Goal: Information Seeking & Learning: Learn about a topic

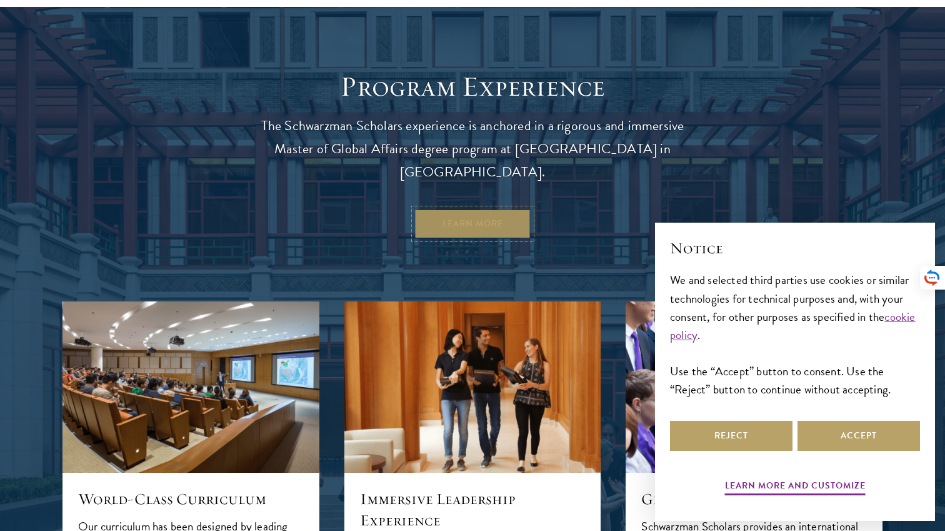
click at [489, 209] on link "Learn More" at bounding box center [472, 224] width 117 height 30
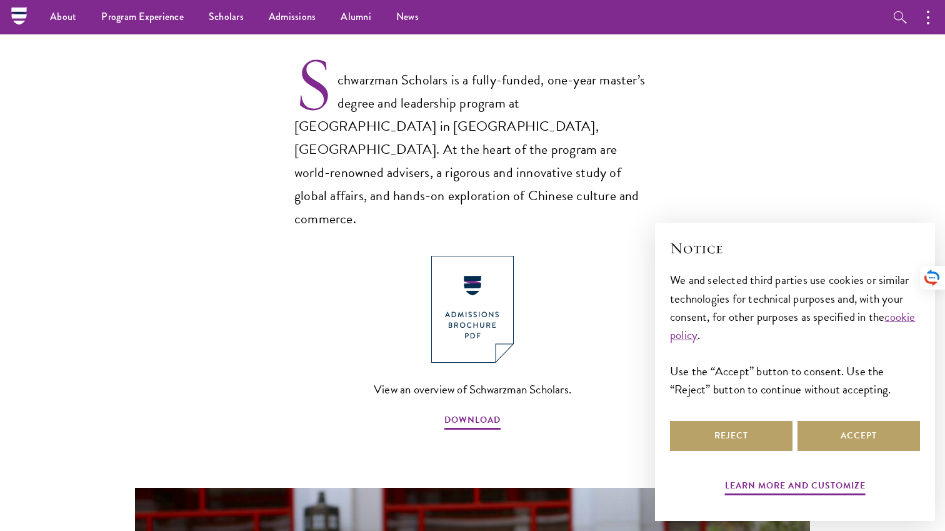
scroll to position [842, 0]
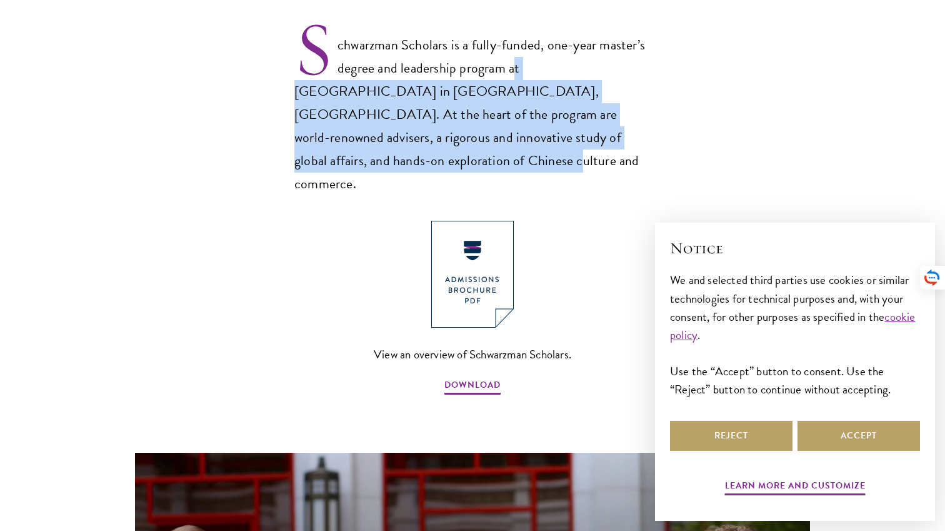
drag, startPoint x: 511, startPoint y: 68, endPoint x: 634, endPoint y: 146, distance: 145.5
click at [634, 146] on p "Schwarzman Scholars is a fully-funded, one-year master’s degree and leadership …" at bounding box center [472, 104] width 356 height 183
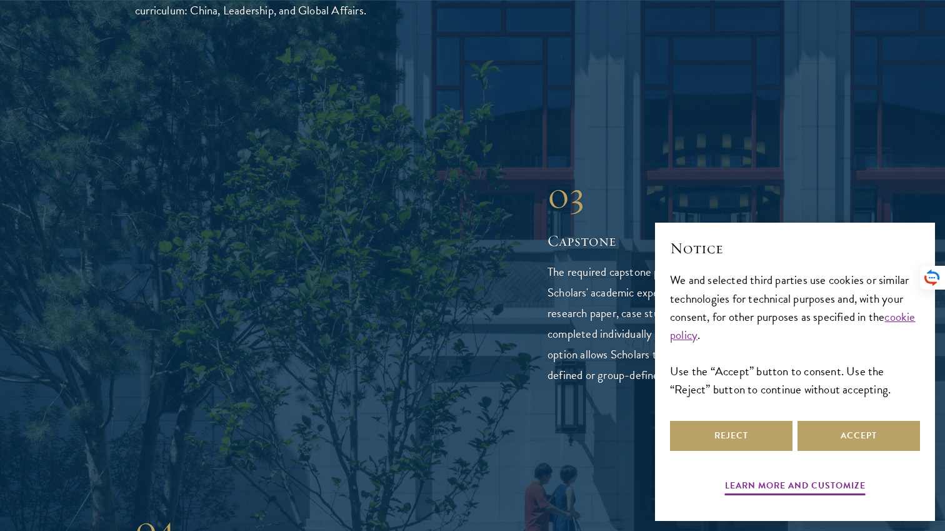
scroll to position [2604, 0]
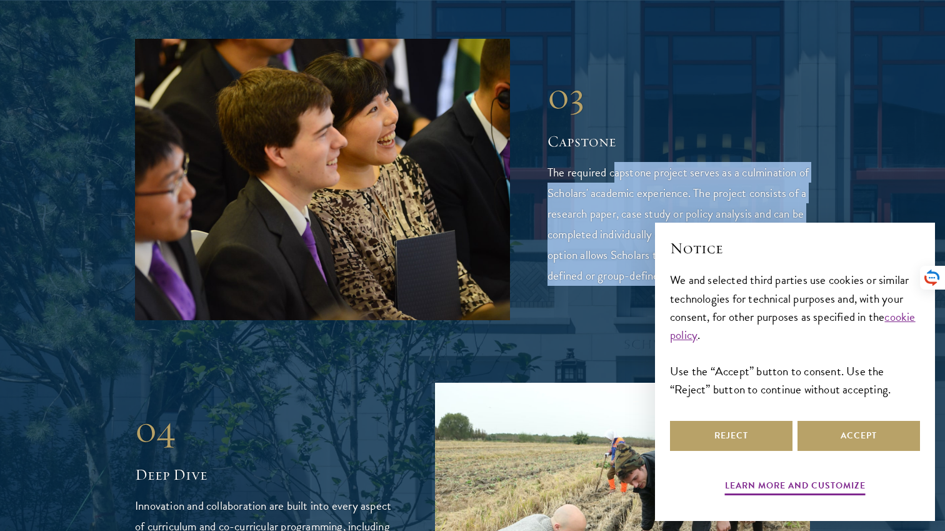
drag, startPoint x: 618, startPoint y: 113, endPoint x: 627, endPoint y: 230, distance: 117.3
click at [627, 230] on p "The required capstone project serves as a culmination of Scholars' academic exp…" at bounding box center [679, 224] width 263 height 124
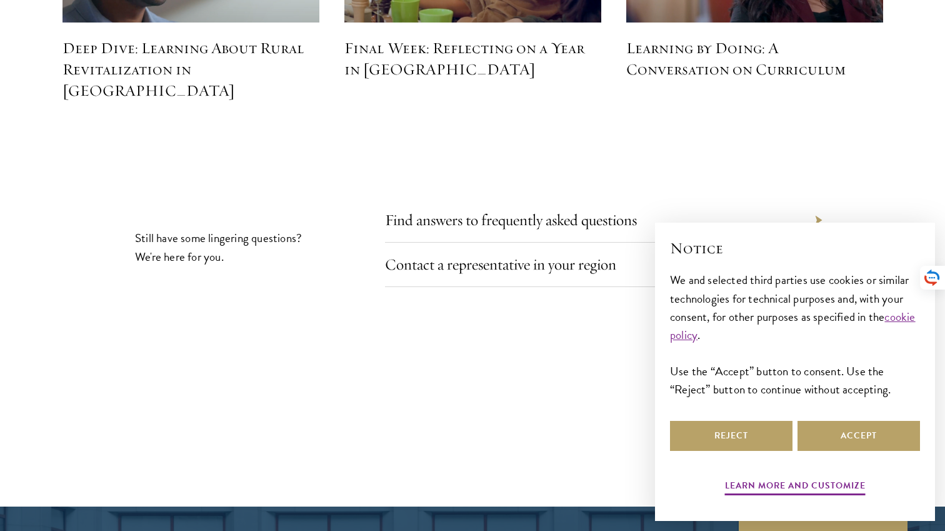
scroll to position [5834, 0]
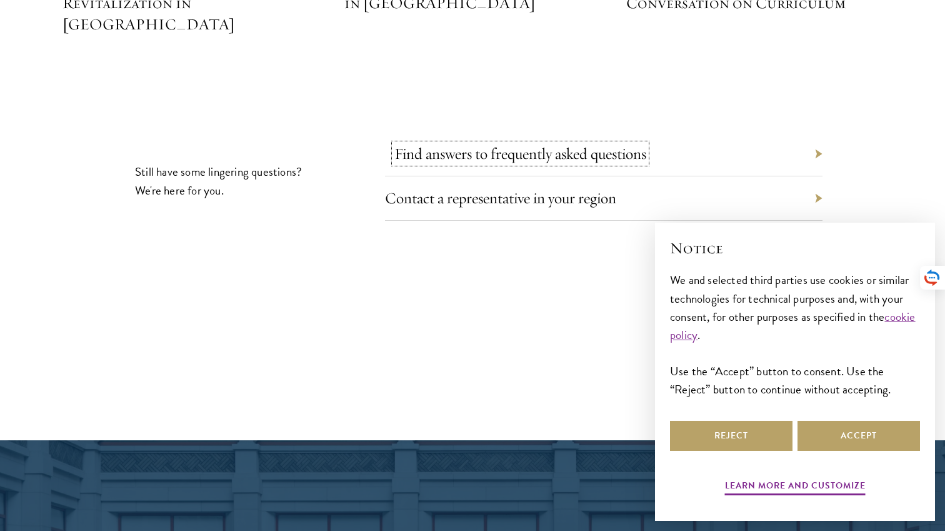
click at [574, 144] on link "Find answers to frequently asked questions" at bounding box center [520, 153] width 252 height 19
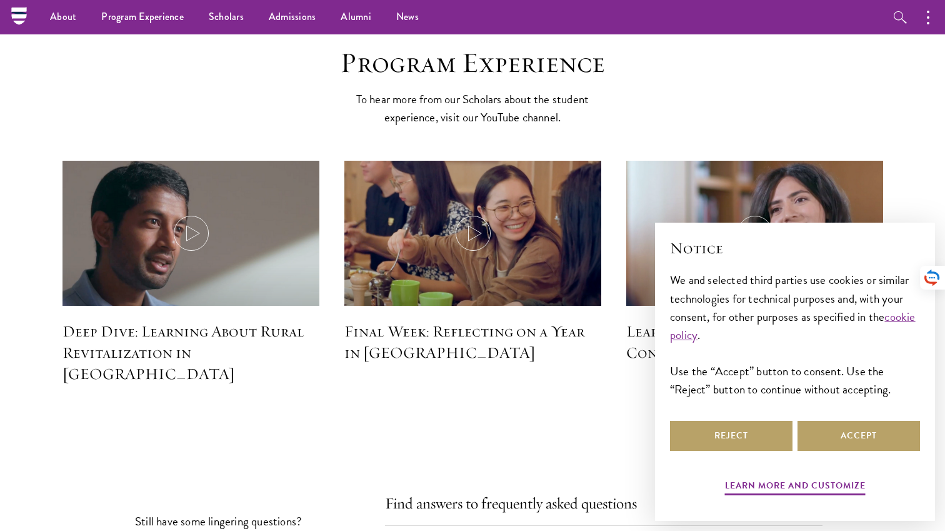
scroll to position [4462, 0]
